Goal: Information Seeking & Learning: Learn about a topic

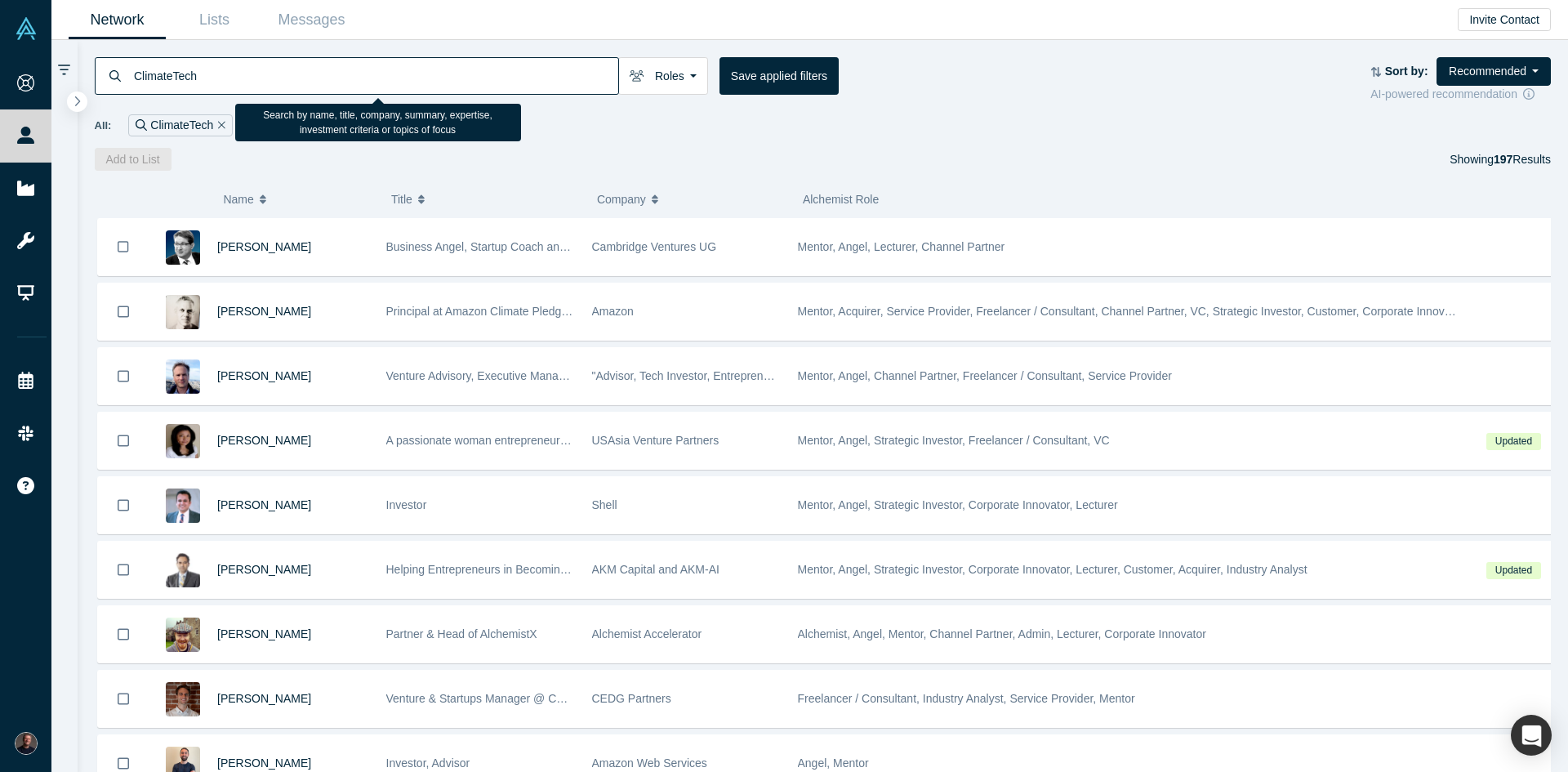
scroll to position [1193, 0]
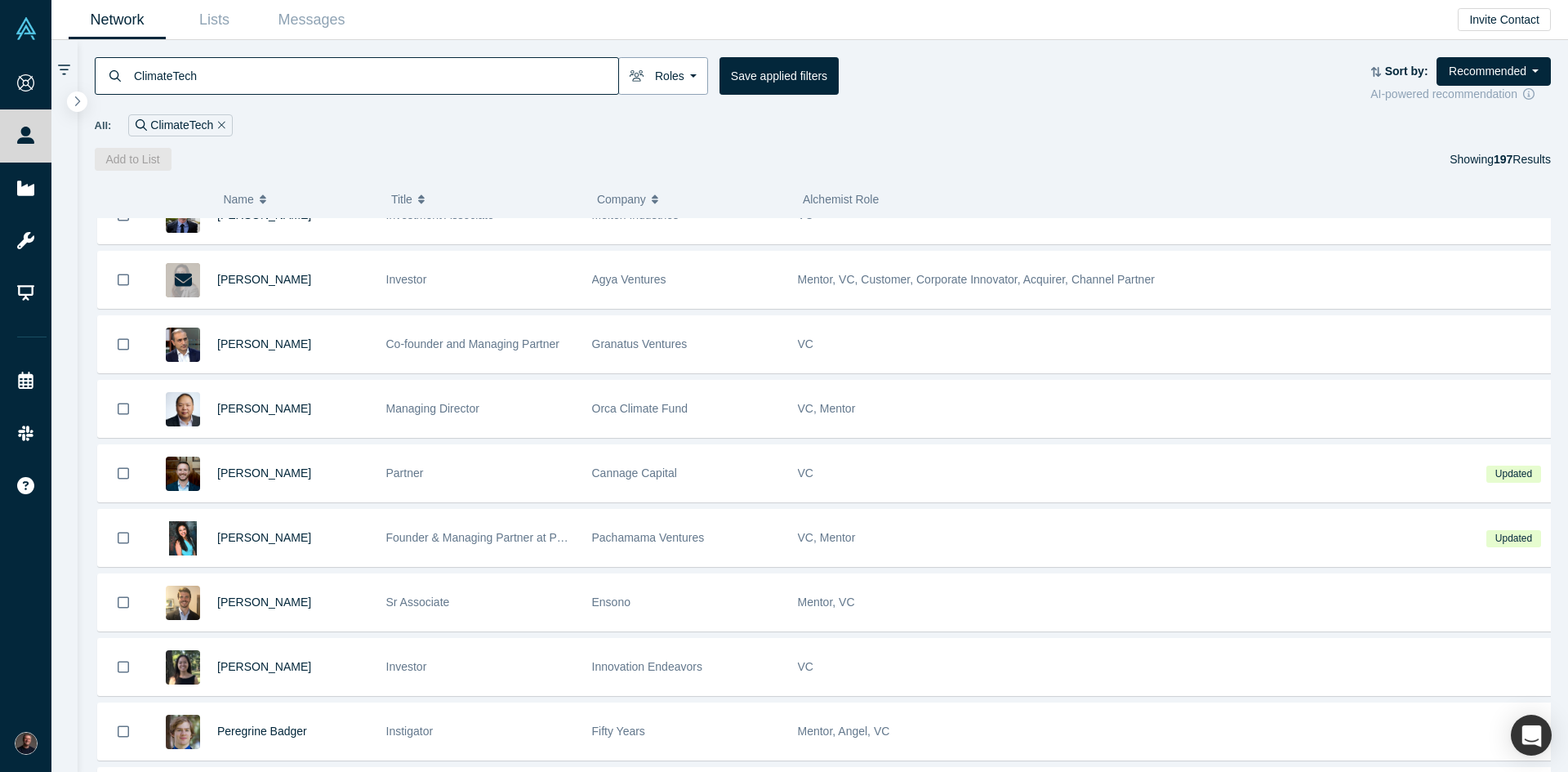
click at [688, 73] on button "Roles" at bounding box center [663, 76] width 90 height 37
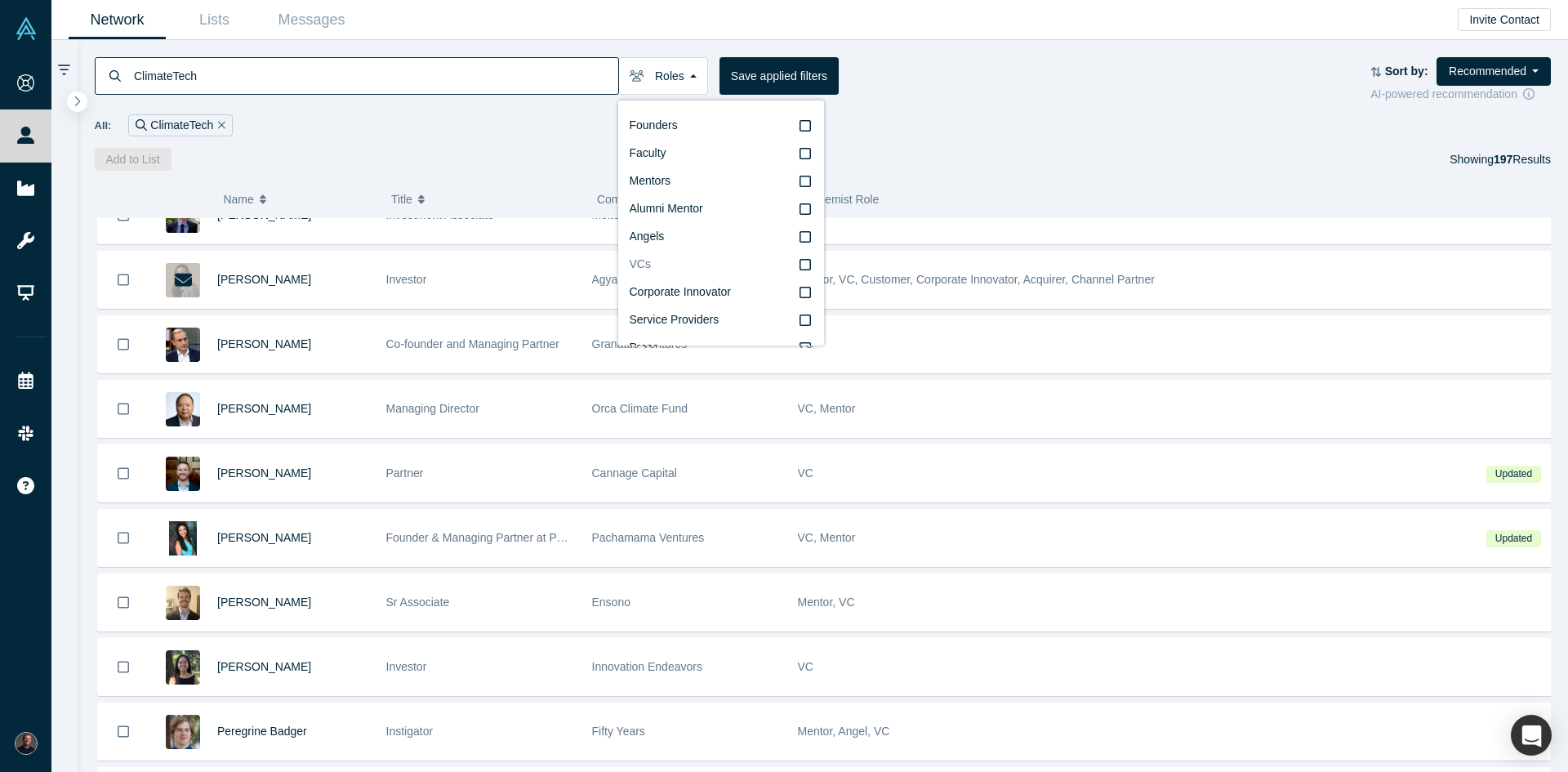
click at [799, 265] on icon at bounding box center [805, 264] width 11 height 13
click at [0, 0] on input "VCs" at bounding box center [0, 0] width 0 height 0
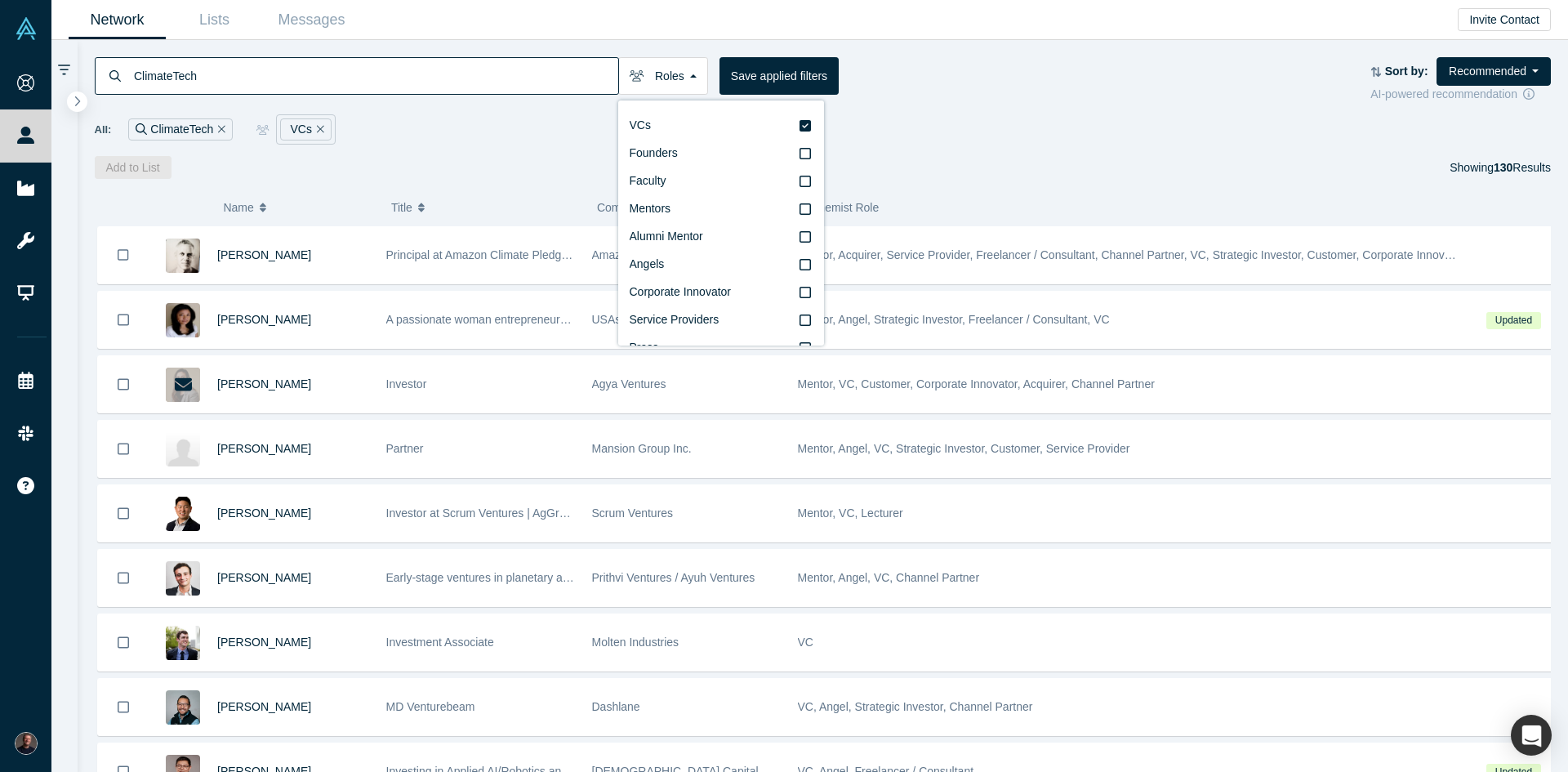
click at [906, 76] on div "ClimateTech Roles VCs Founders Faculty Mentors Alumni Mentor Angels Corporate I…" at bounding box center [732, 76] width 1276 height 37
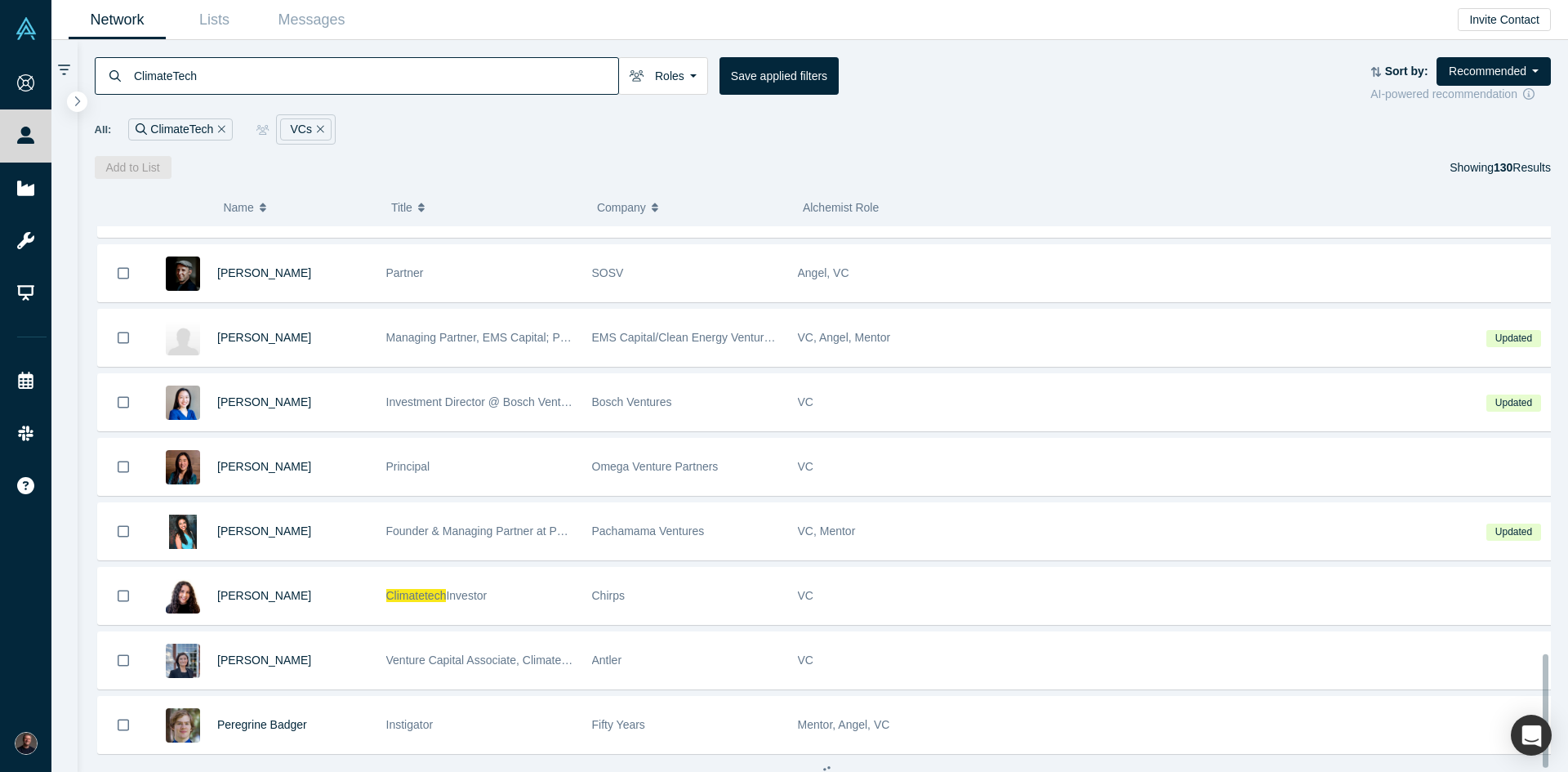
scroll to position [2051, 0]
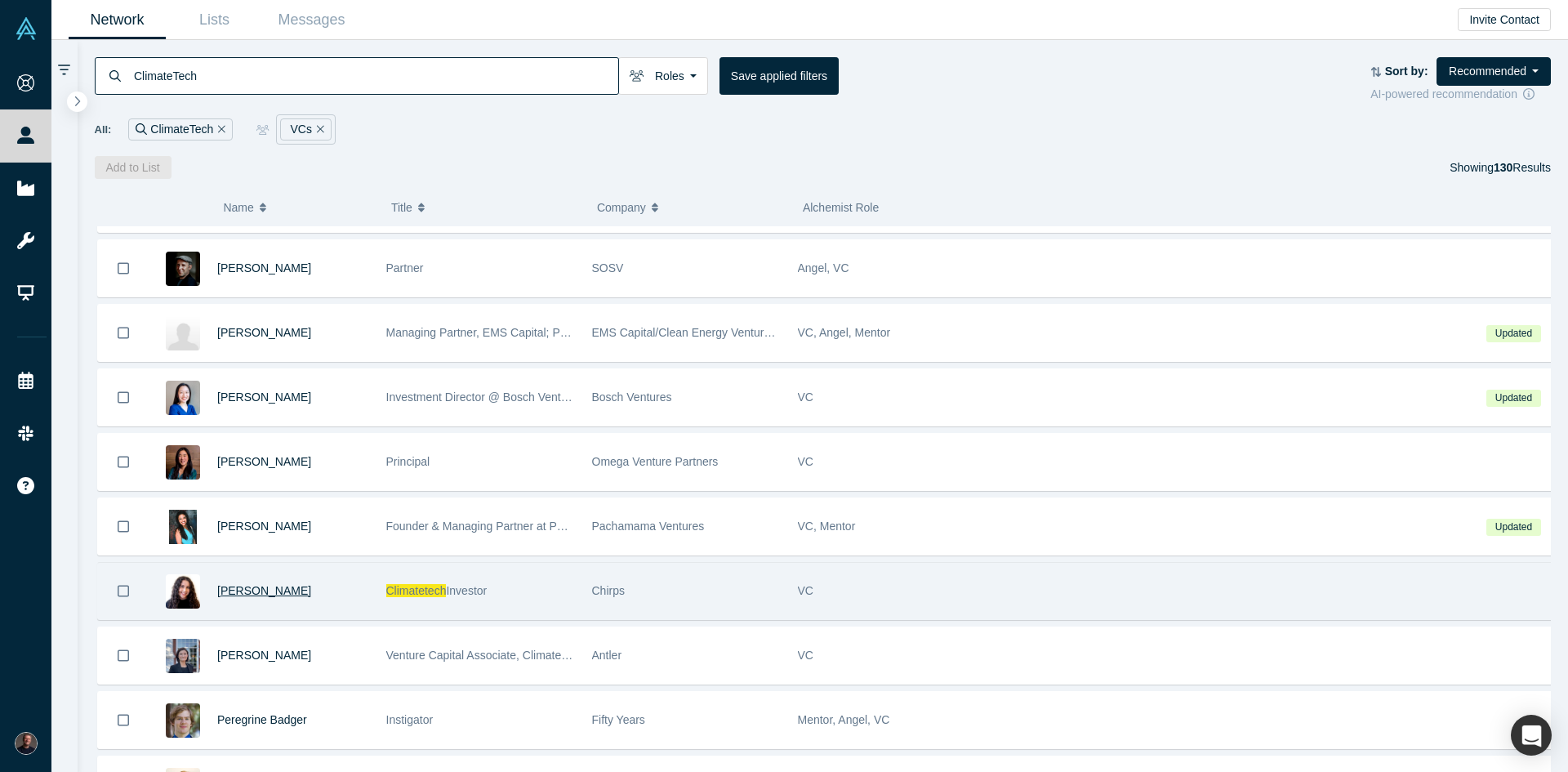
click at [270, 592] on span "Meryl Breidbart" at bounding box center [264, 590] width 94 height 13
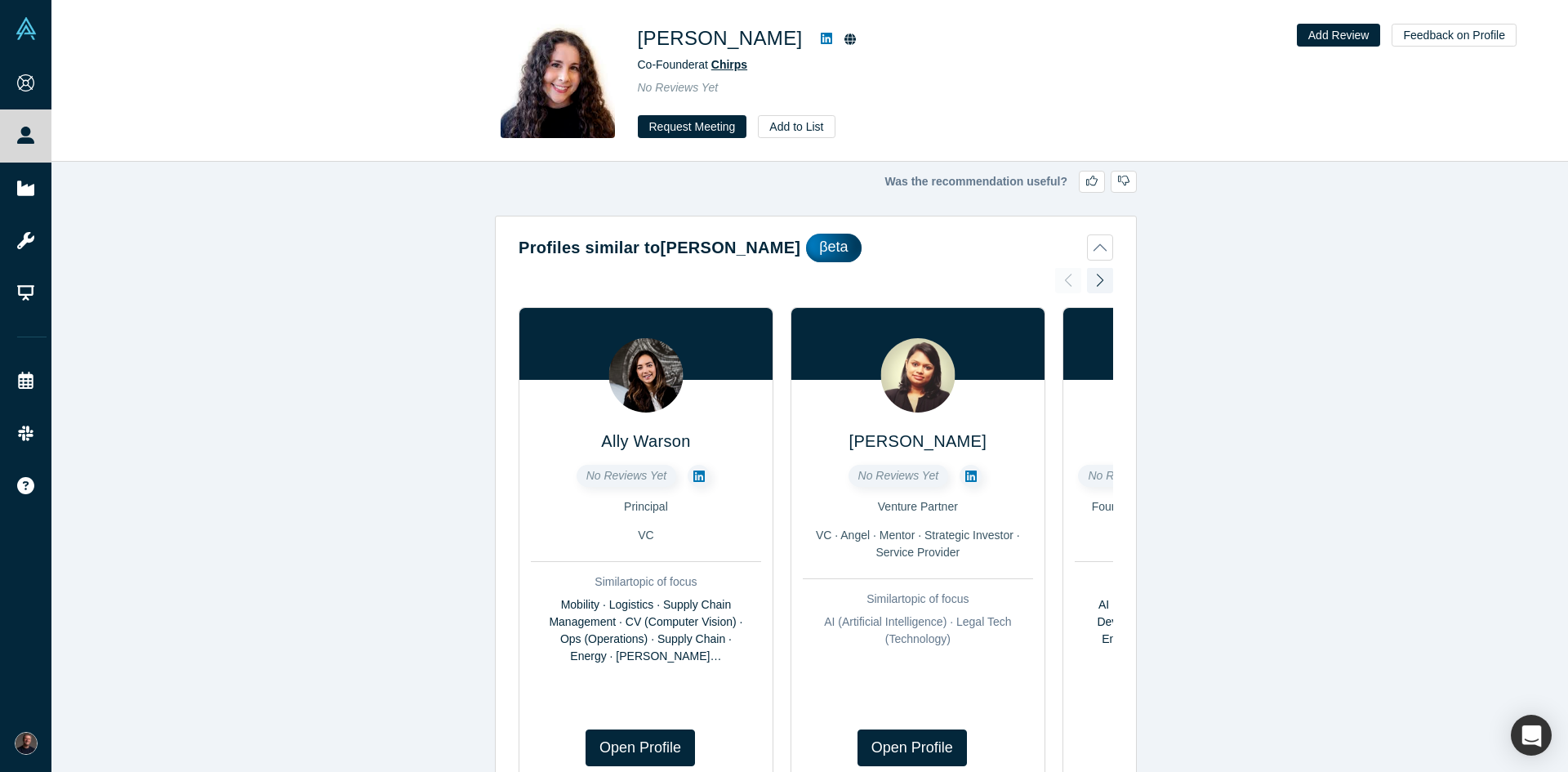
click at [735, 69] on span "Chirps" at bounding box center [729, 65] width 36 height 13
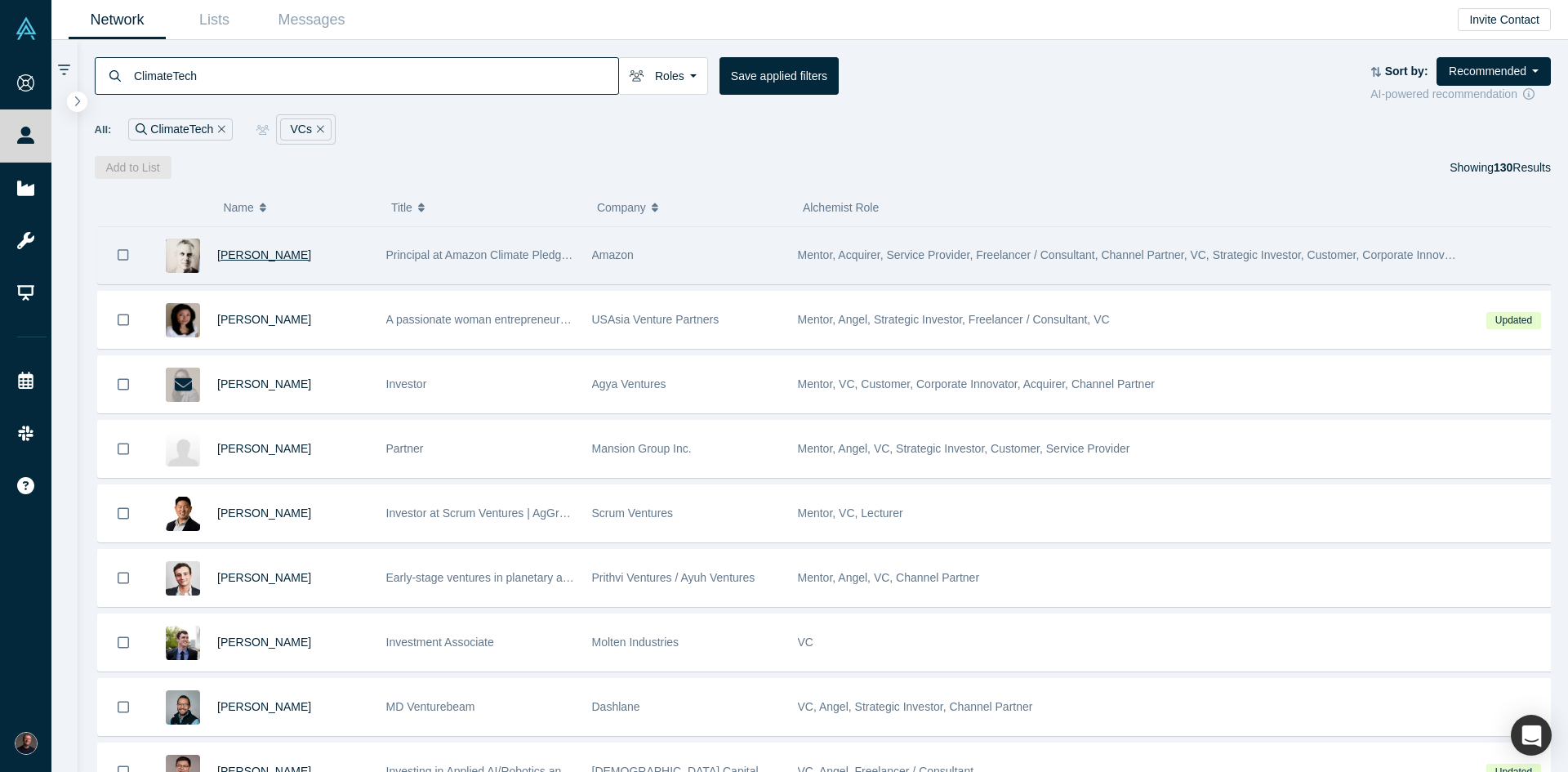
click at [236, 256] on span "Nick Ellis" at bounding box center [264, 255] width 94 height 13
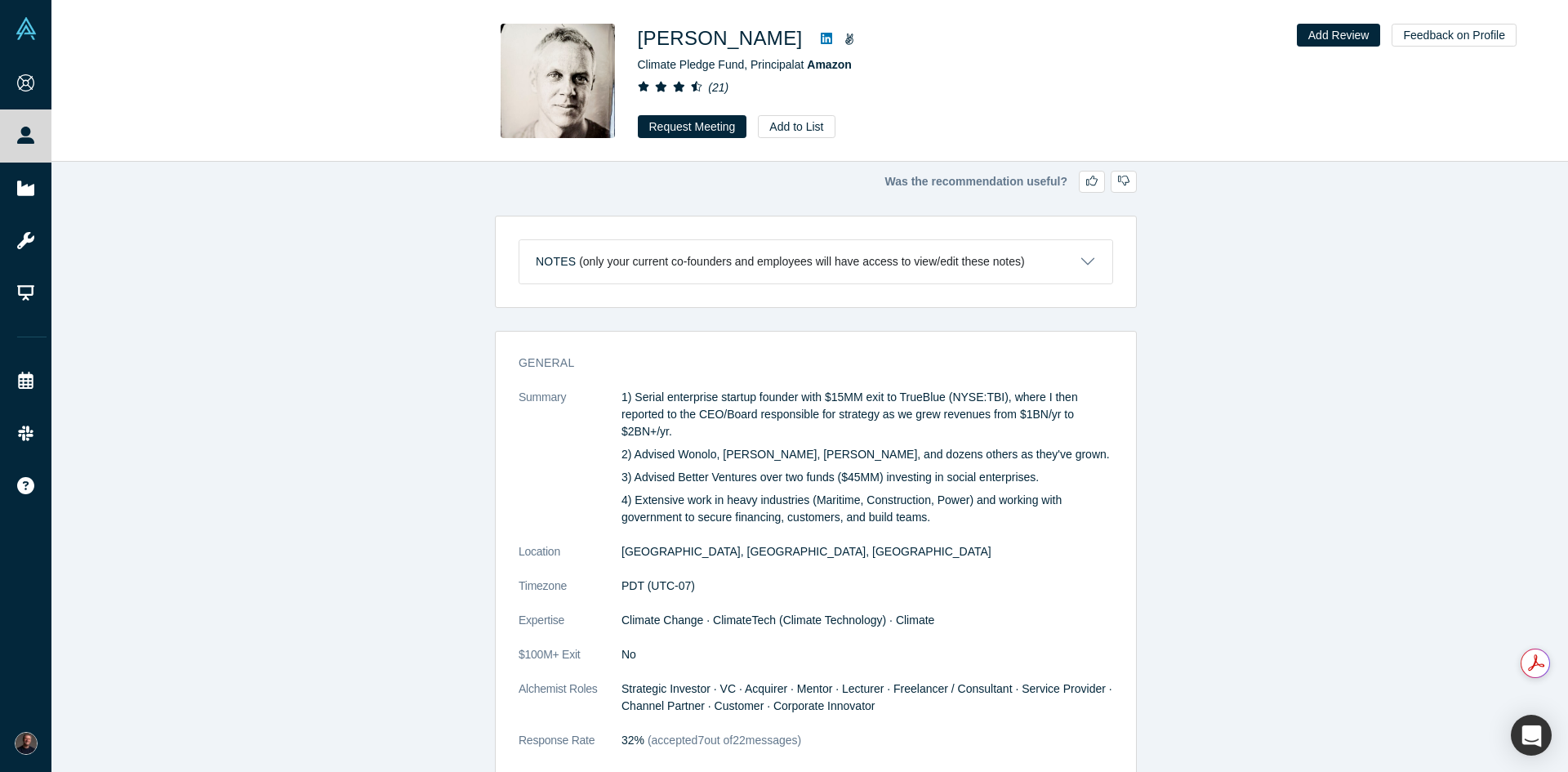
click at [821, 34] on icon at bounding box center [826, 38] width 11 height 11
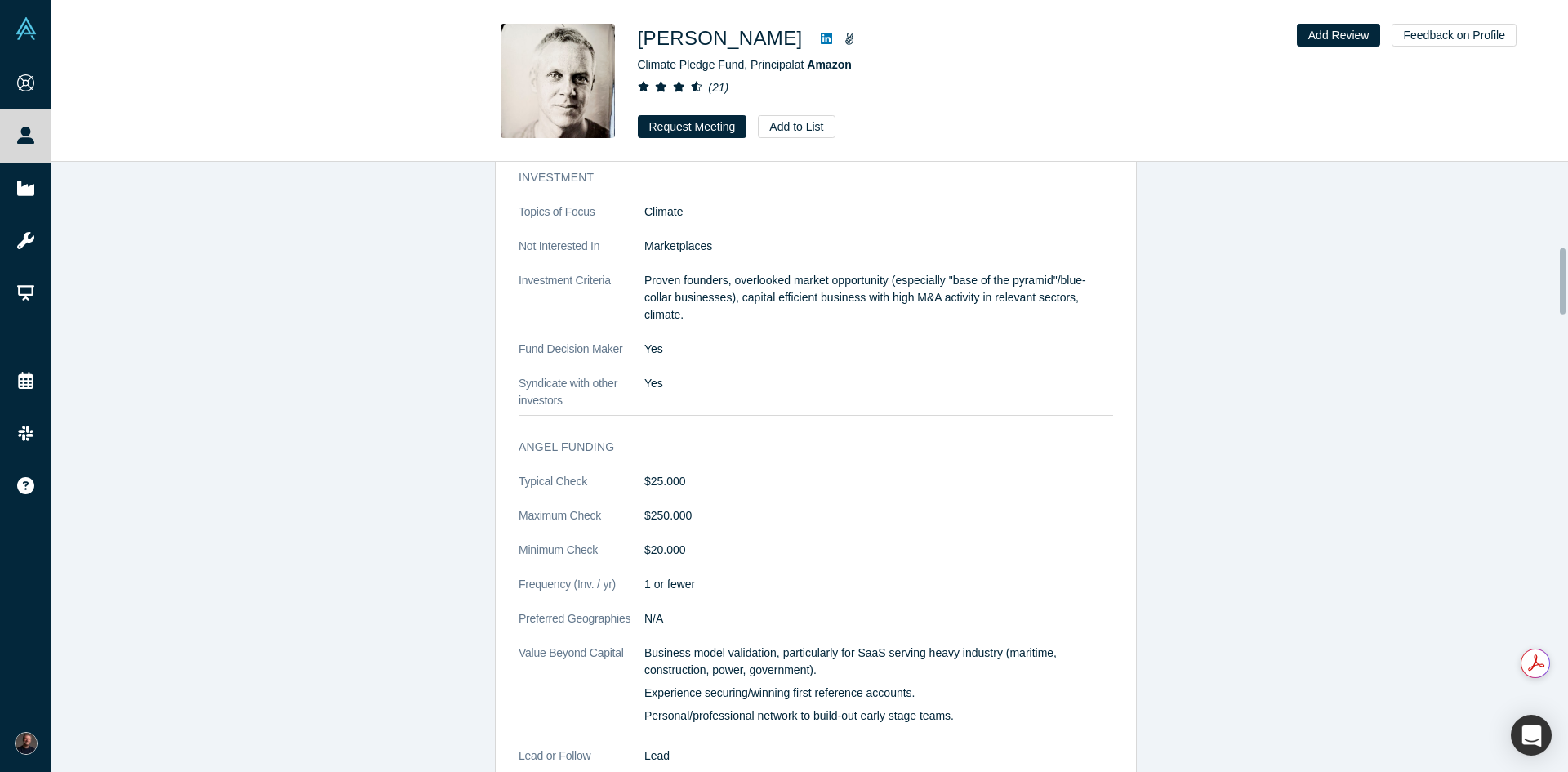
scroll to position [1061, 0]
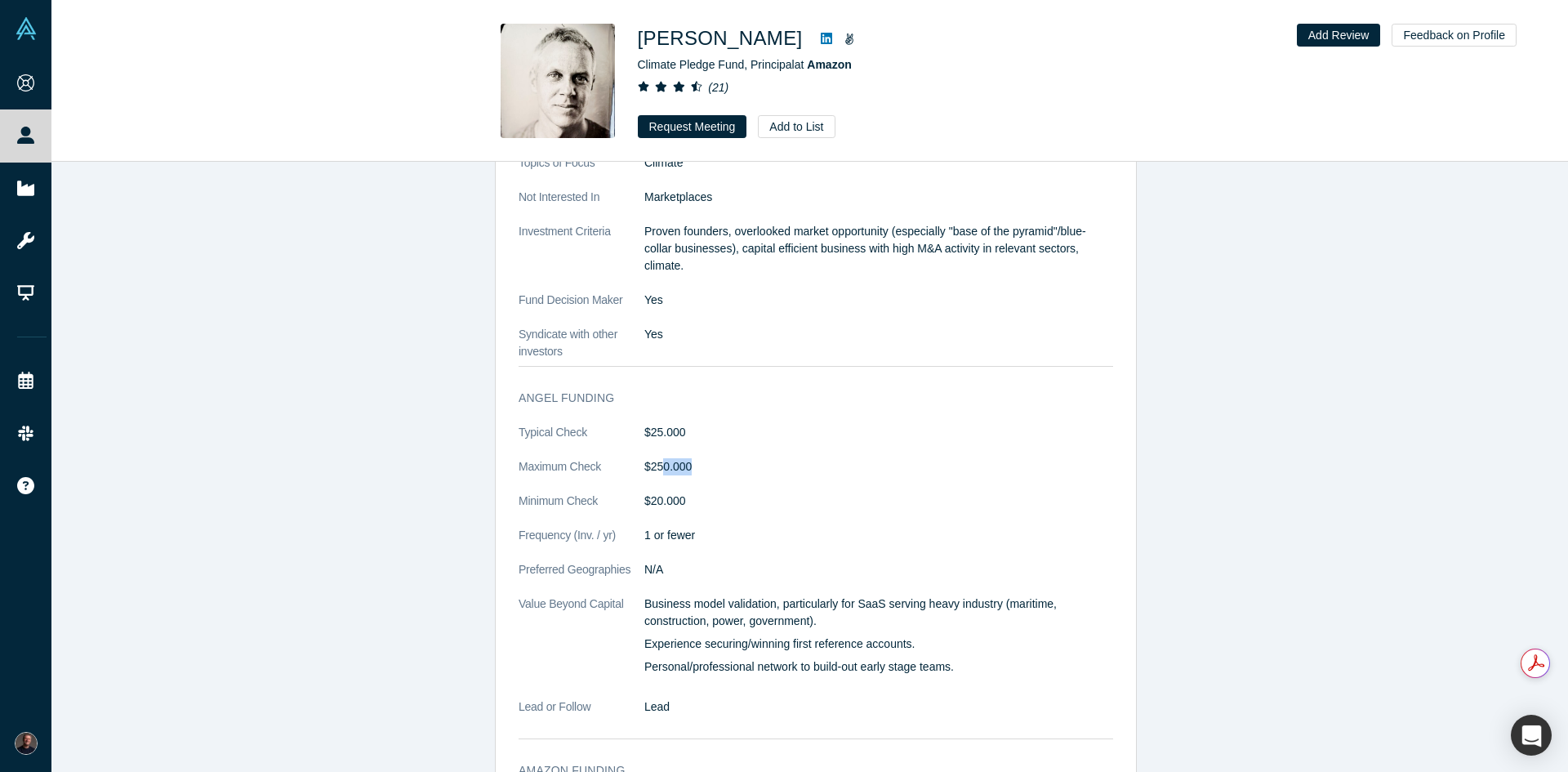
drag, startPoint x: 655, startPoint y: 465, endPoint x: 687, endPoint y: 474, distance: 33.2
click at [687, 474] on dd "$250.000" at bounding box center [878, 466] width 469 height 17
click at [682, 533] on dd "1 or fewer" at bounding box center [878, 535] width 469 height 17
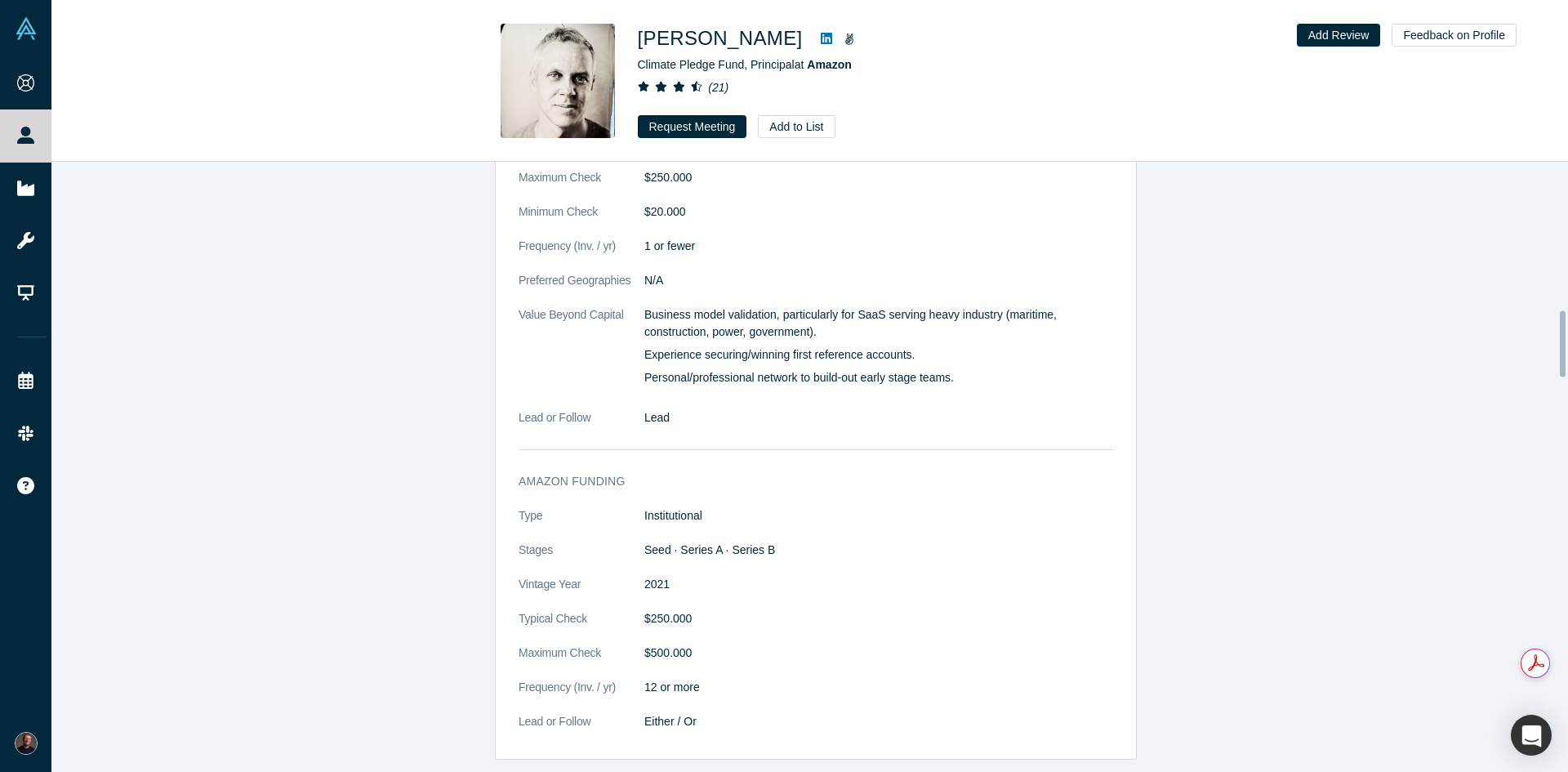
scroll to position [1388, 0]
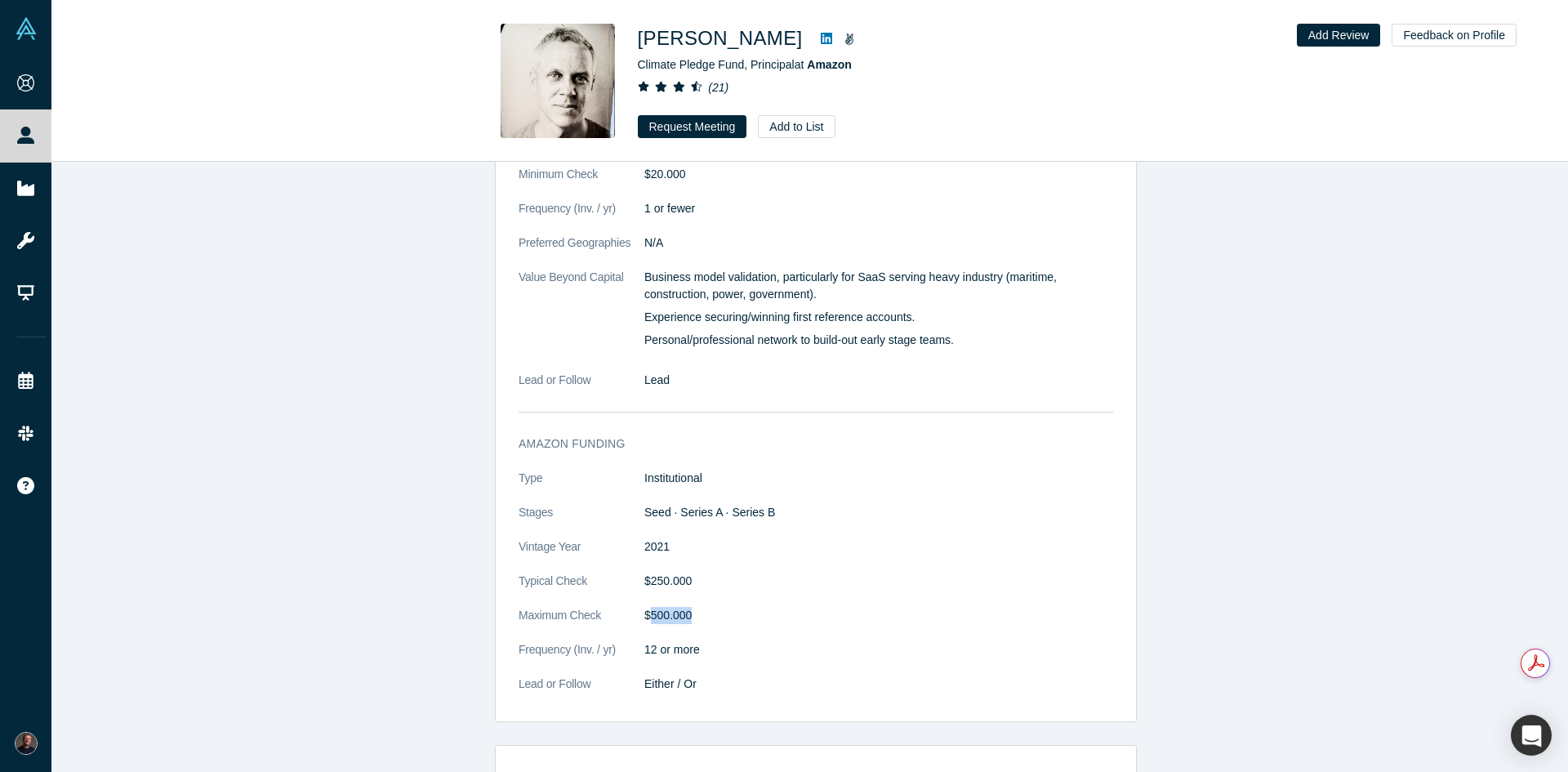
click at [685, 625] on dl "Type Institutional Stages Seed · Series A · Series B Vintage Year 2021 Typical …" at bounding box center [815, 589] width 594 height 240
click at [673, 592] on dl "Type Institutional Stages Seed · Series A · Series B Vintage Year 2021 Typical …" at bounding box center [815, 589] width 594 height 240
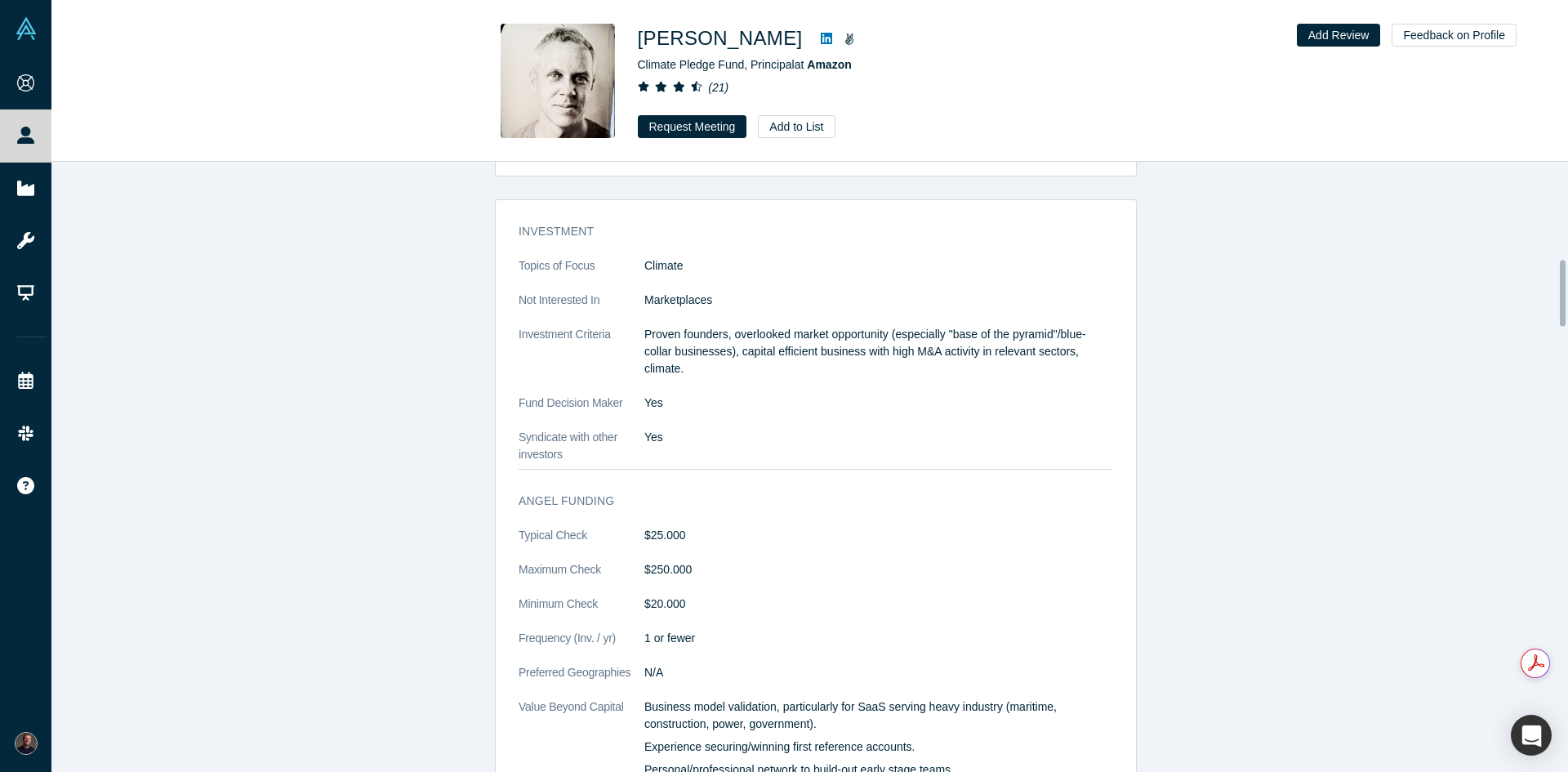
scroll to position [898, 0]
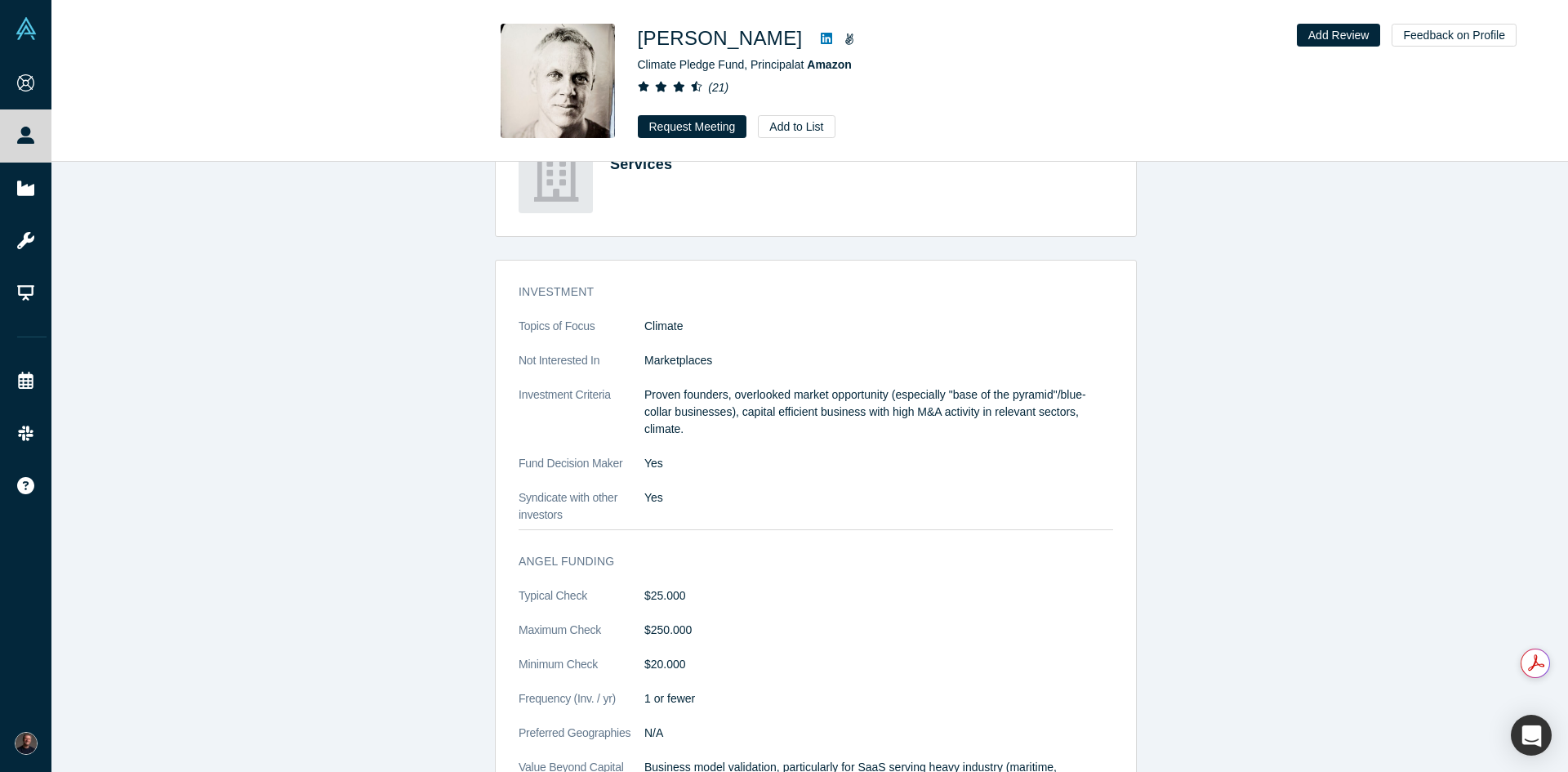
click at [719, 88] on icon "( 21 )" at bounding box center [717, 87] width 20 height 13
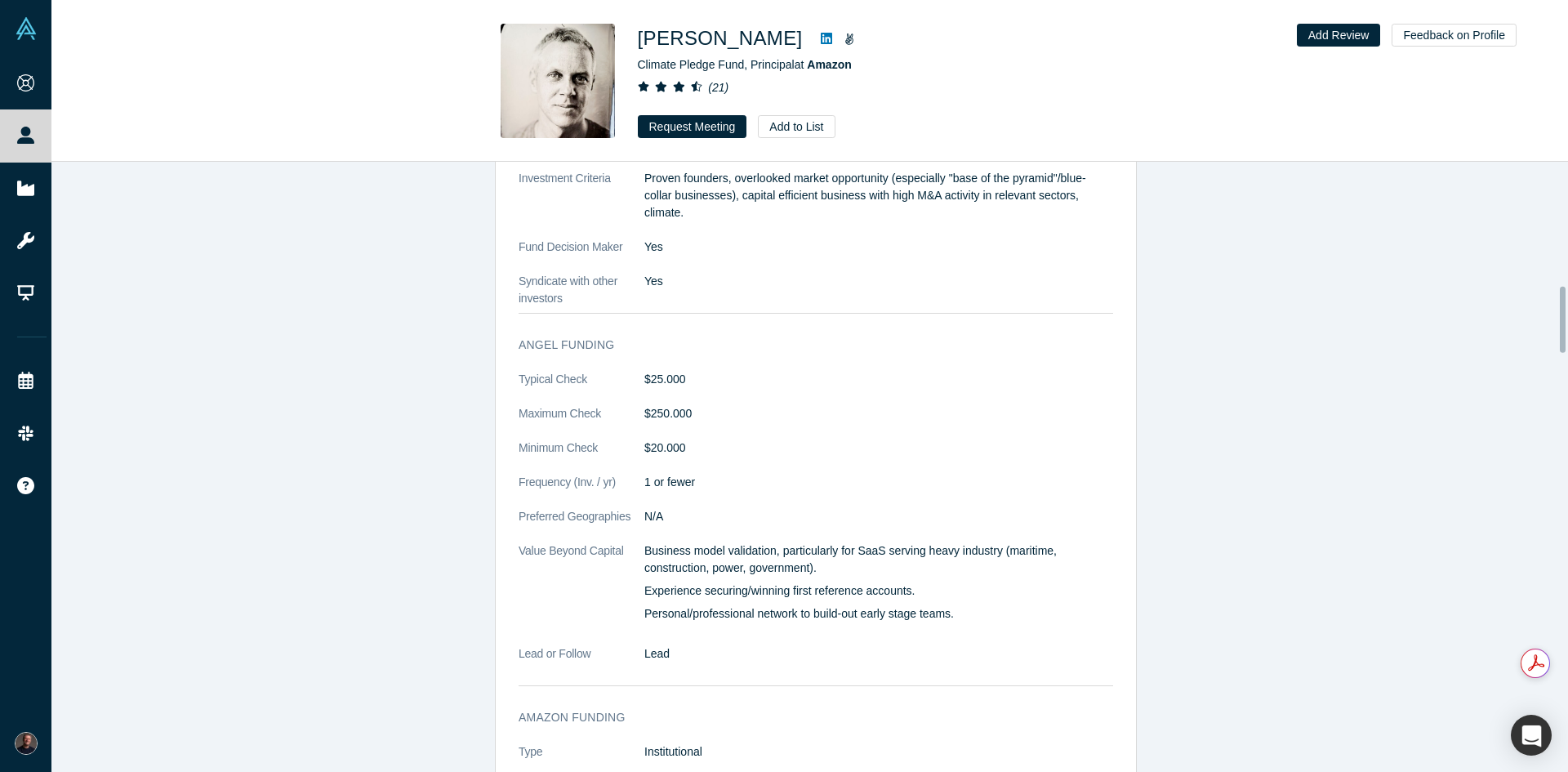
scroll to position [1143, 0]
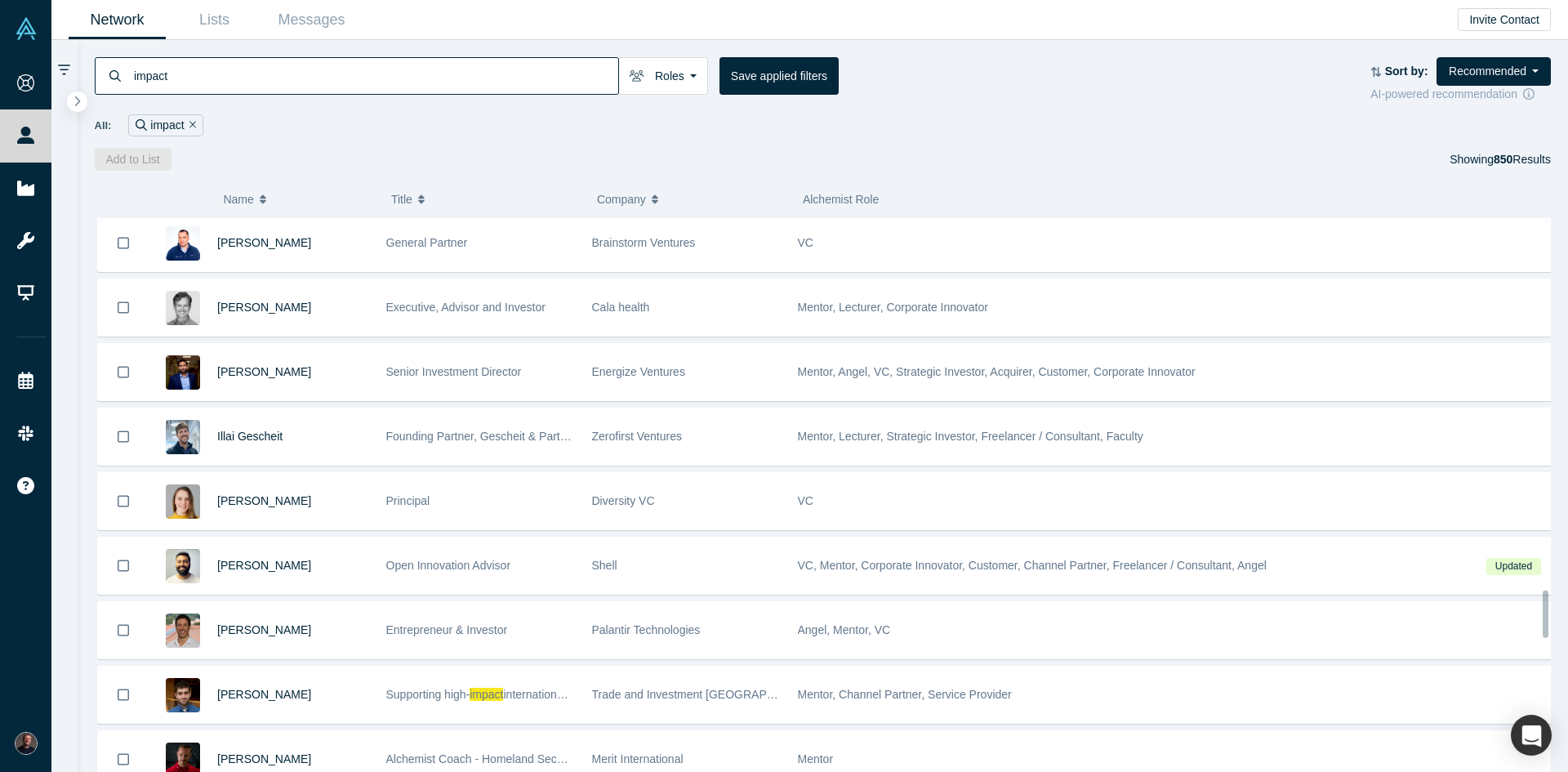
scroll to position [4072, 0]
